Goal: Navigation & Orientation: Find specific page/section

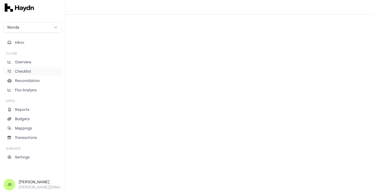
click at [27, 73] on p "Checklist" at bounding box center [23, 71] width 16 height 5
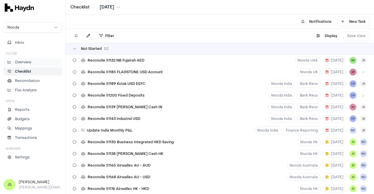
click at [27, 61] on p "Overview" at bounding box center [23, 62] width 16 height 5
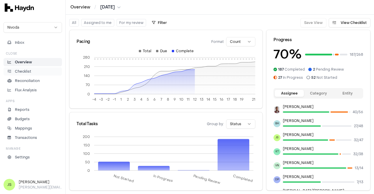
click at [16, 69] on p "Checklist" at bounding box center [23, 71] width 16 height 5
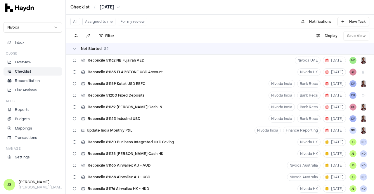
click at [89, 21] on button "Assigned to me" at bounding box center [98, 22] width 33 height 8
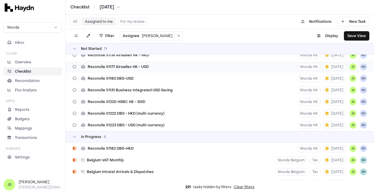
scroll to position [88, 0]
